Goal: Task Accomplishment & Management: Use online tool/utility

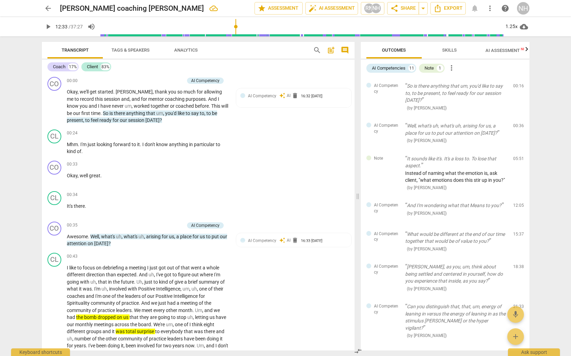
scroll to position [1104, 0]
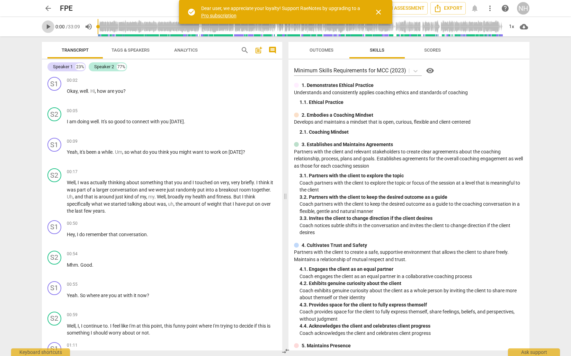
click at [49, 25] on span "play_arrow" at bounding box center [48, 26] width 8 height 8
click at [379, 12] on span "close" at bounding box center [378, 12] width 8 height 8
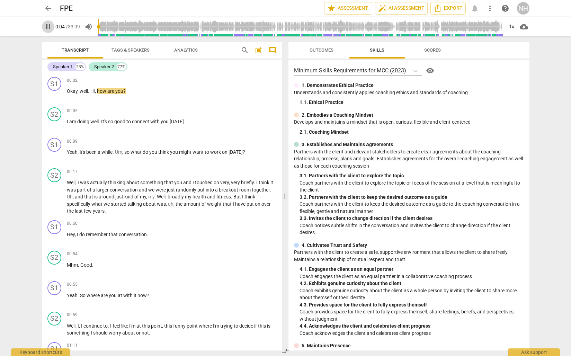
click at [48, 25] on span "pause" at bounding box center [48, 26] width 8 height 8
type input "5"
click at [520, 13] on div "NH" at bounding box center [523, 8] width 12 height 12
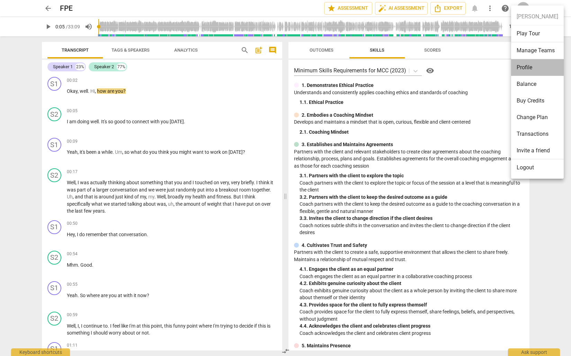
click at [530, 72] on li "Profile" at bounding box center [537, 67] width 53 height 17
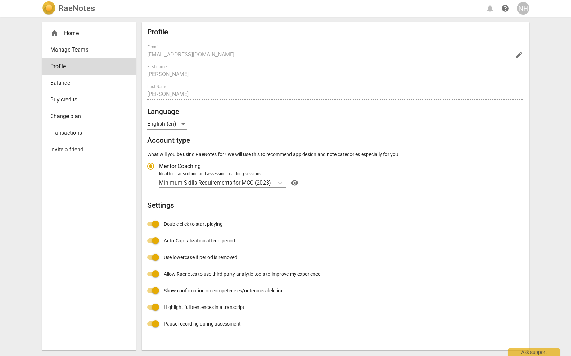
radio input "false"
click at [520, 10] on div "NH" at bounding box center [523, 8] width 12 height 12
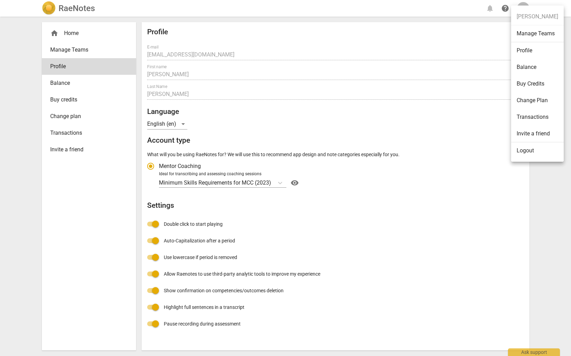
click at [522, 149] on li "Logout" at bounding box center [537, 150] width 53 height 17
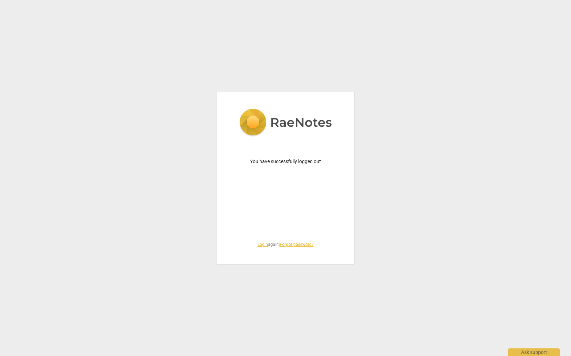
click at [260, 244] on link "Login" at bounding box center [262, 244] width 10 height 5
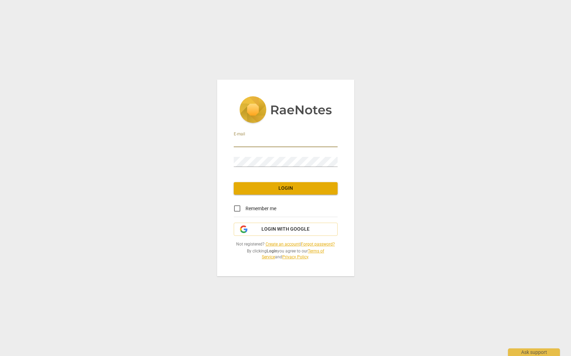
drag, startPoint x: 251, startPoint y: 138, endPoint x: 262, endPoint y: 140, distance: 11.2
type input "nancy@yesempower.com"
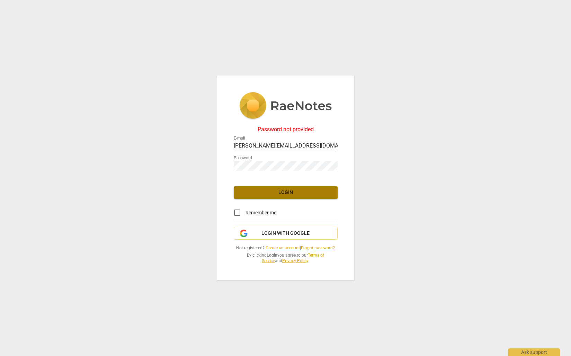
click at [288, 195] on span "Login" at bounding box center [285, 192] width 93 height 7
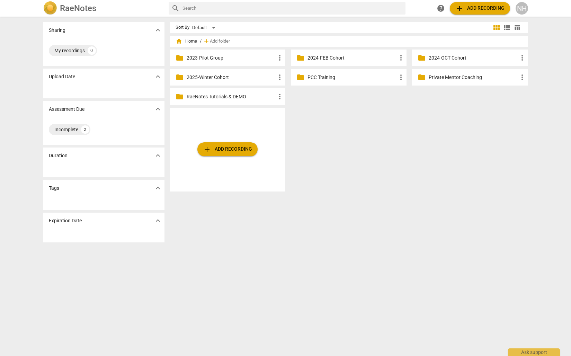
drag, startPoint x: 236, startPoint y: 210, endPoint x: 242, endPoint y: 210, distance: 5.9
click at [237, 210] on div "Sort By Default view_module view_list table_chart home Home / add Add folder fo…" at bounding box center [351, 186] width 363 height 328
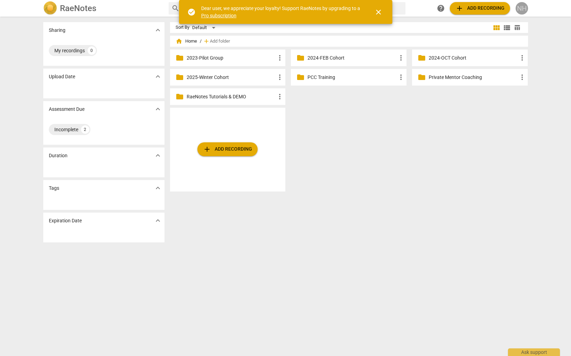
click at [516, 10] on div "NH" at bounding box center [521, 8] width 12 height 12
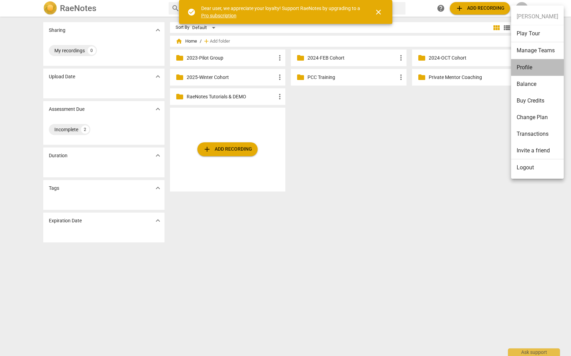
click at [523, 70] on li "Profile" at bounding box center [537, 67] width 53 height 17
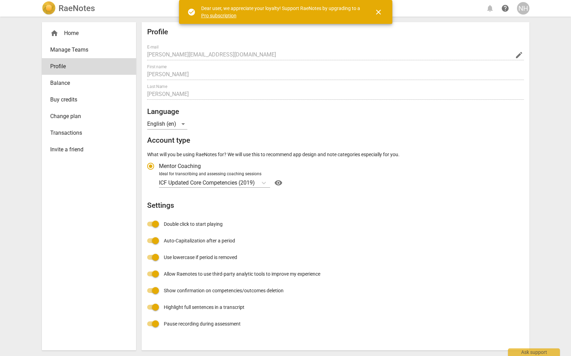
radio input "false"
click at [65, 33] on div "home Home" at bounding box center [86, 33] width 72 height 8
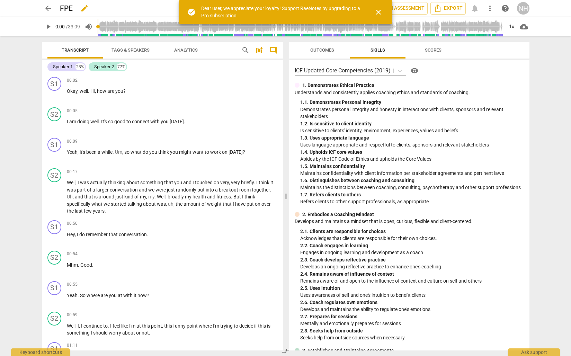
click at [63, 7] on h2 "FPE" at bounding box center [66, 8] width 13 height 9
click at [81, 7] on span "edit" at bounding box center [84, 8] width 8 height 8
type input "FPE-Teresa"
click at [556, 14] on div "arrow_back FPE-Teresa done clear star Assessment auto_fix_high AI Assessment Ex…" at bounding box center [286, 8] width 560 height 17
click at [378, 11] on span "close" at bounding box center [378, 12] width 8 height 8
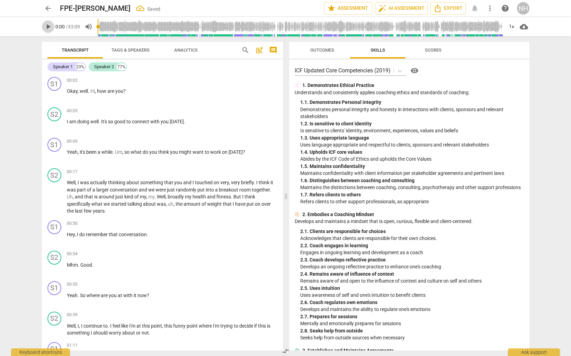
click at [47, 28] on span "play_arrow" at bounding box center [48, 26] width 8 height 8
click at [47, 28] on span "pause" at bounding box center [48, 26] width 8 height 8
click at [401, 72] on icon at bounding box center [400, 71] width 4 height 2
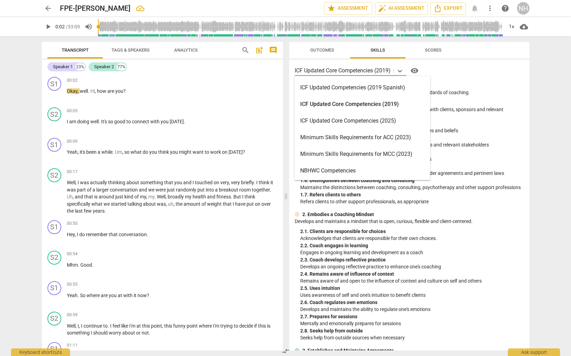
scroll to position [115, 0]
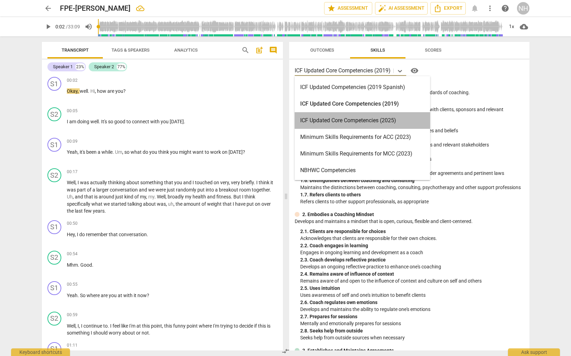
click at [334, 118] on div "ICF Updated Core Competencies (2025)" at bounding box center [361, 120] width 135 height 17
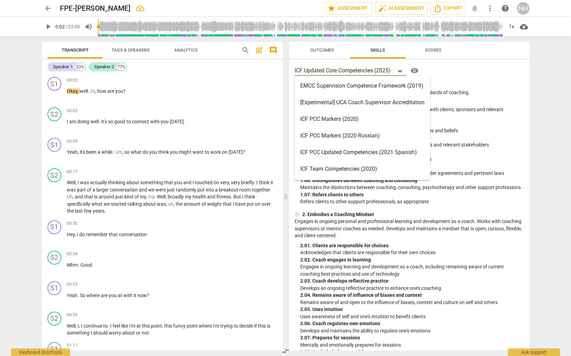
click at [402, 71] on icon at bounding box center [399, 70] width 7 height 7
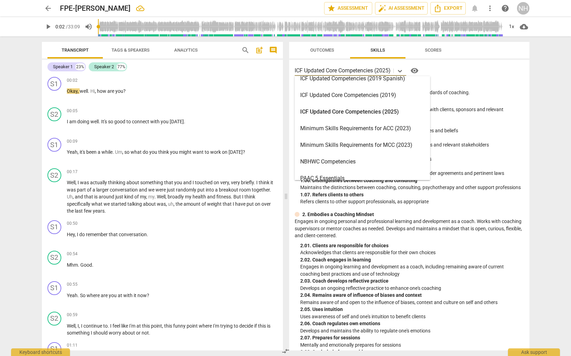
scroll to position [121, 0]
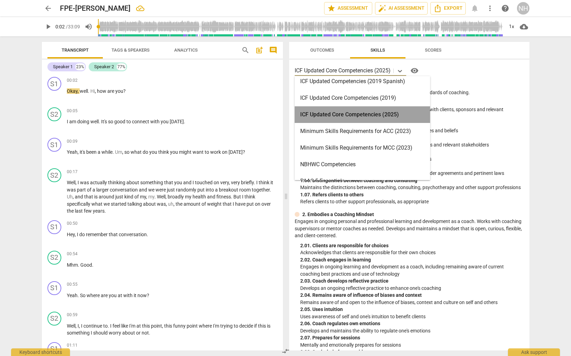
drag, startPoint x: 363, startPoint y: 113, endPoint x: 391, endPoint y: 121, distance: 28.8
click at [363, 113] on div "ICF Updated Core Competencies (2025)" at bounding box center [361, 114] width 135 height 17
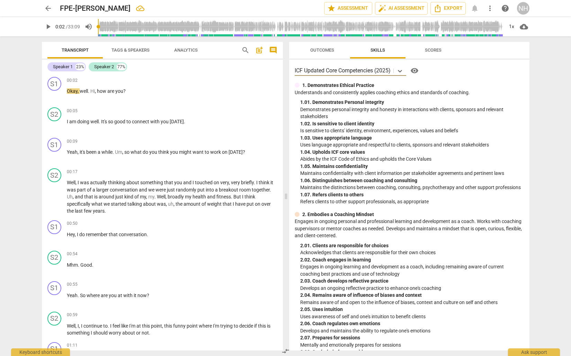
scroll to position [0, 0]
click at [47, 27] on span "play_arrow" at bounding box center [48, 26] width 8 height 8
click at [272, 53] on span "comment" at bounding box center [273, 50] width 8 height 8
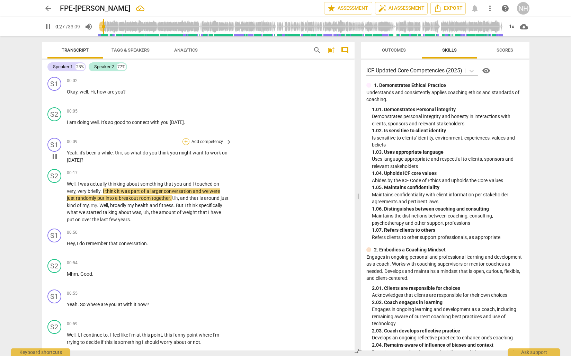
click at [187, 144] on div "+" at bounding box center [185, 141] width 7 height 7
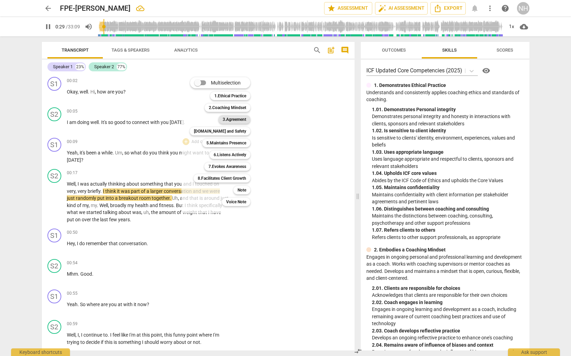
click at [239, 120] on b "3.Agreement" at bounding box center [234, 119] width 24 height 8
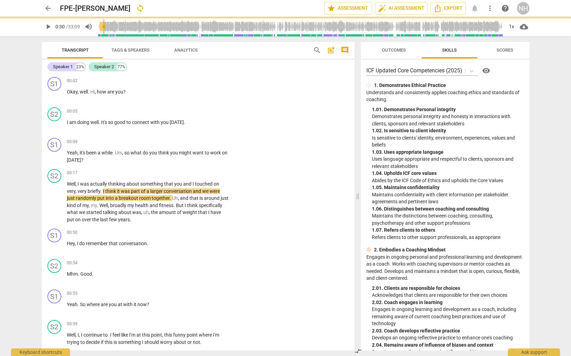
type input "30"
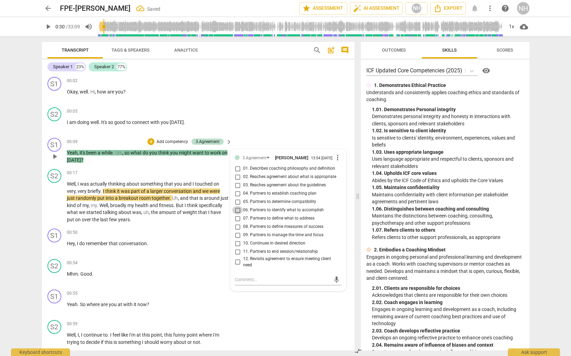
click at [237, 212] on input "06. Partners to identify what to accomplish" at bounding box center [237, 210] width 11 height 8
checkbox input "true"
click at [321, 120] on div "S2 play_arrow pause 00:05 + Add competency keyboard_arrow_right I am doing well…" at bounding box center [198, 119] width 312 height 30
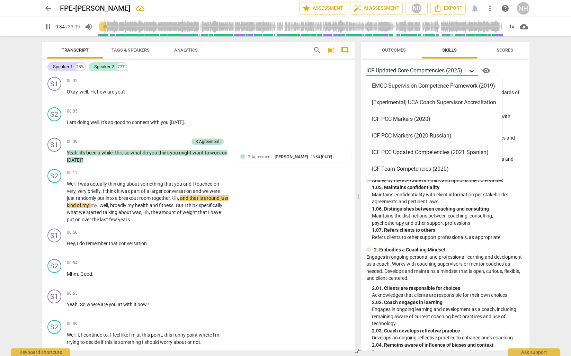
click at [472, 70] on icon at bounding box center [471, 70] width 7 height 7
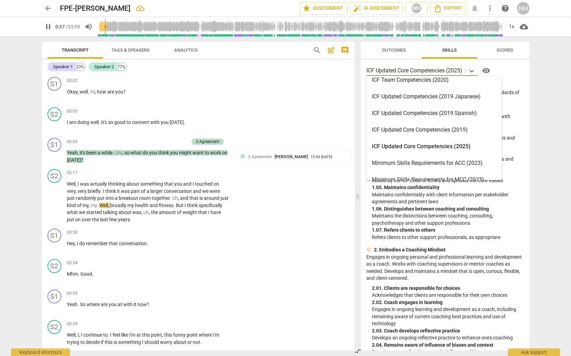
scroll to position [90, 0]
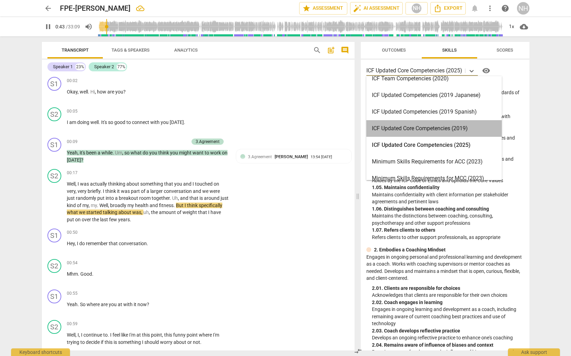
click at [445, 132] on div "ICF Updated Core Competencies (2019)" at bounding box center [433, 128] width 135 height 17
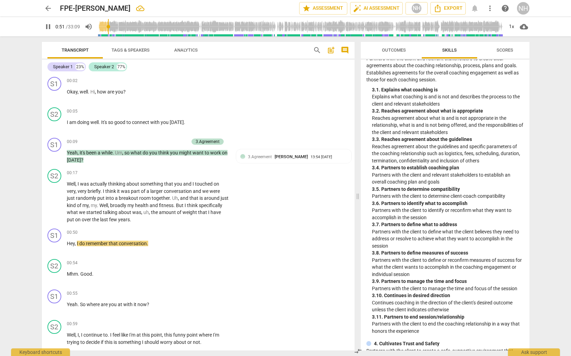
scroll to position [350, 0]
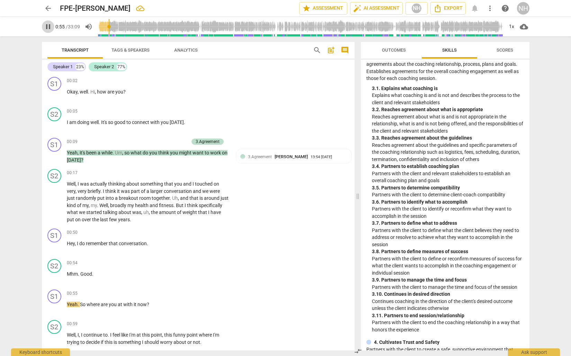
click at [47, 27] on span "pause" at bounding box center [48, 26] width 8 height 8
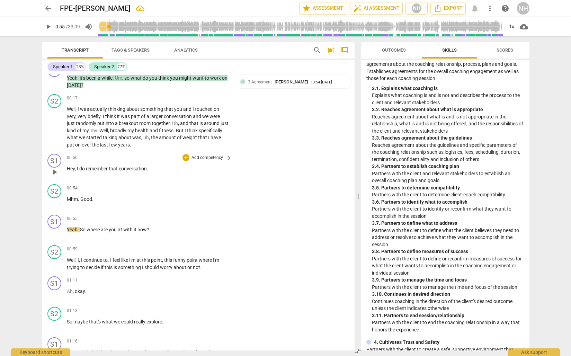
scroll to position [76, 0]
click at [48, 26] on span "play_arrow" at bounding box center [48, 26] width 8 height 8
click at [48, 26] on span "pause" at bounding box center [48, 26] width 8 height 8
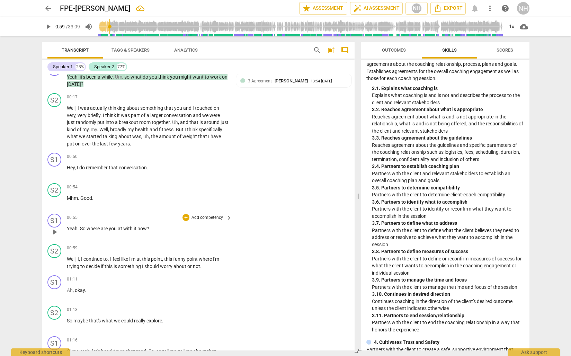
click at [189, 215] on div "+ Add competency" at bounding box center [202, 217] width 41 height 7
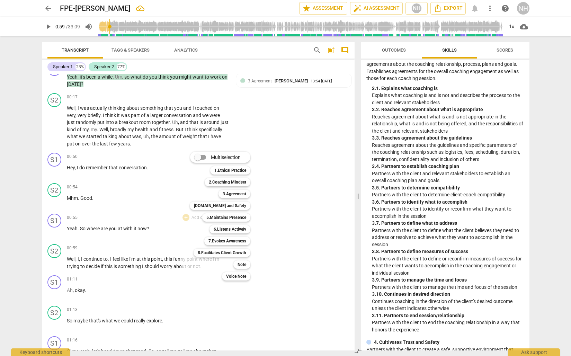
click at [444, 238] on div at bounding box center [285, 178] width 571 height 356
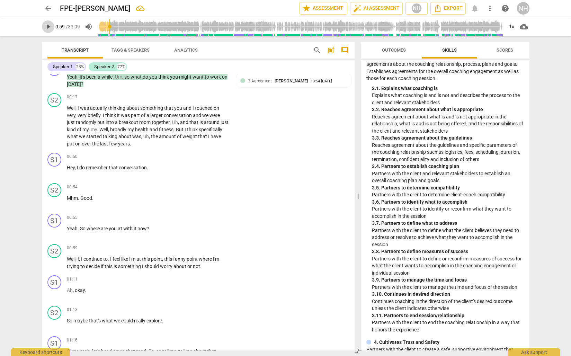
click at [49, 29] on span "play_arrow" at bounding box center [48, 26] width 8 height 8
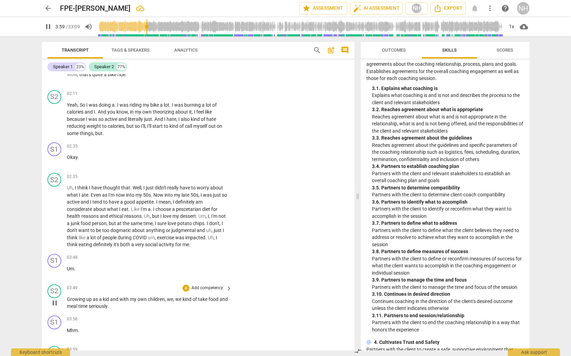
scroll to position [835, 0]
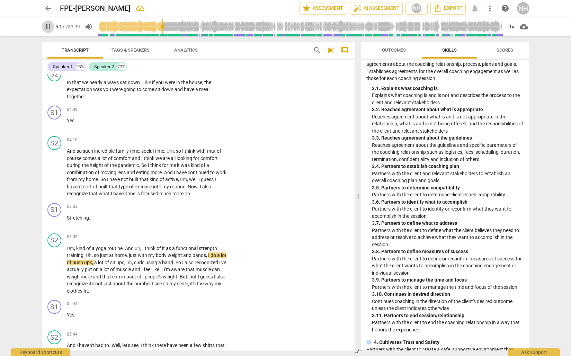
click at [49, 23] on span "pause" at bounding box center [48, 26] width 8 height 8
type input "317"
